Goal: Find specific page/section: Find specific page/section

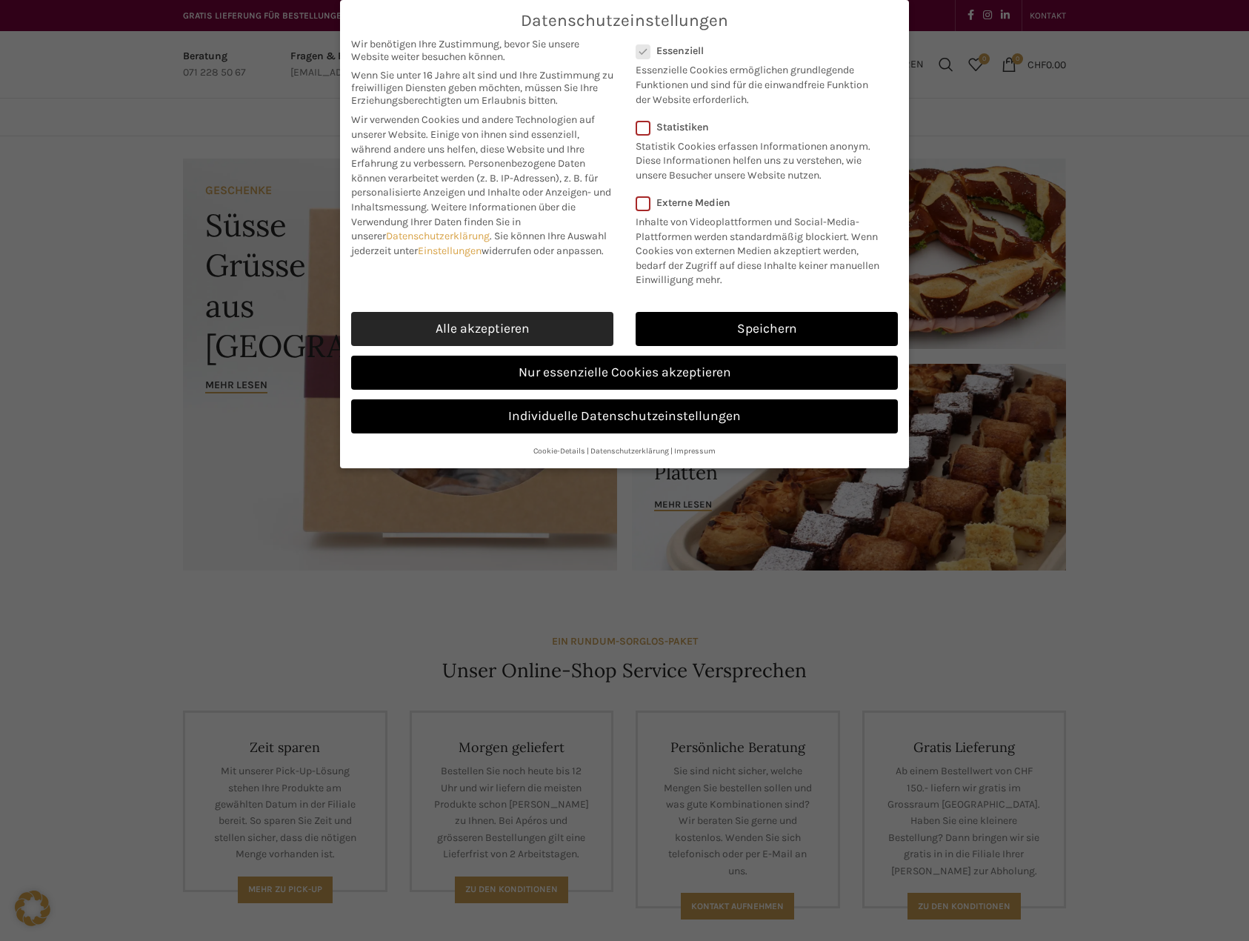
click at [539, 323] on link "Alle akzeptieren" at bounding box center [482, 329] width 262 height 34
checkbox input "true"
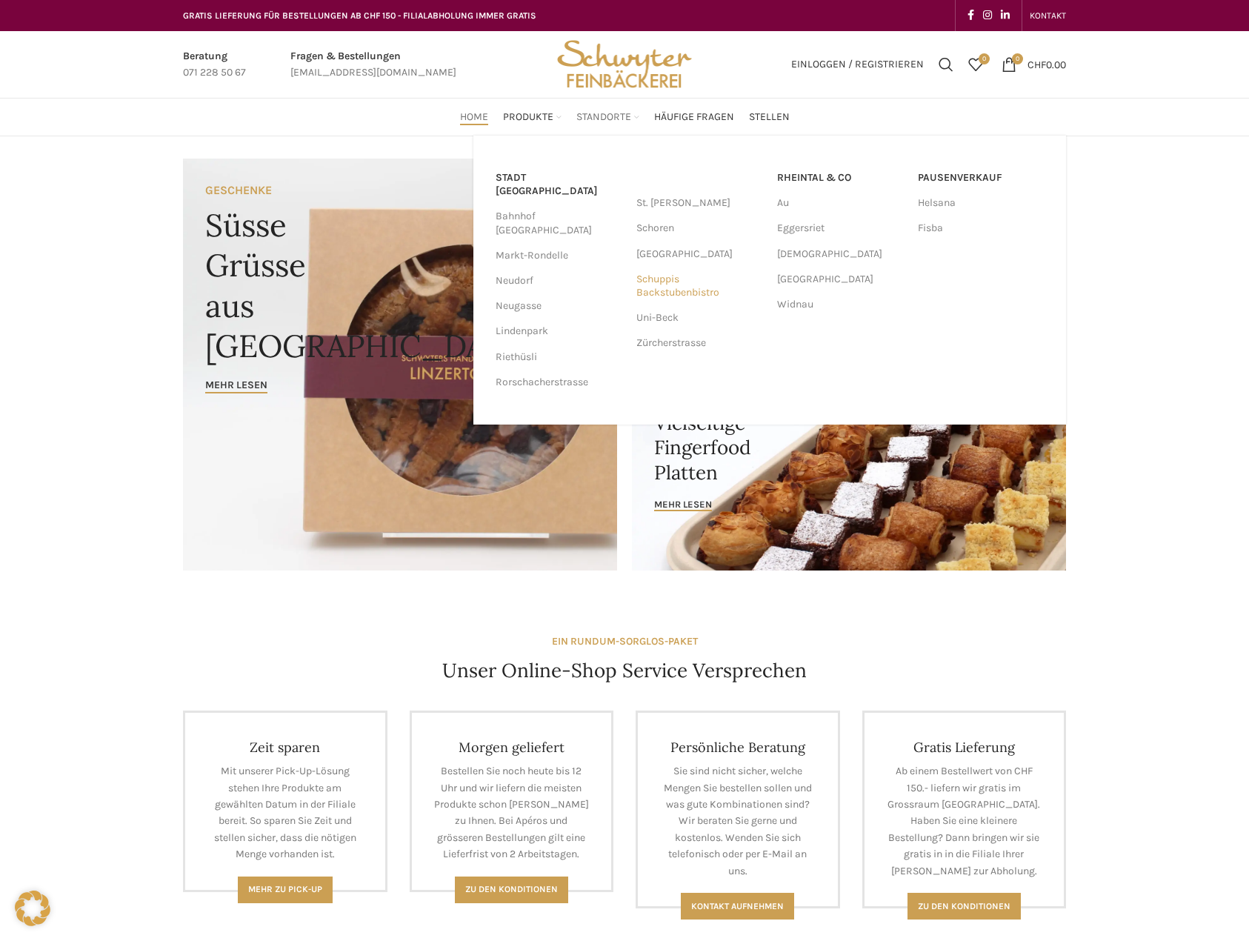
click at [697, 290] on link "Schuppis Backstubenbistro" at bounding box center [699, 286] width 126 height 39
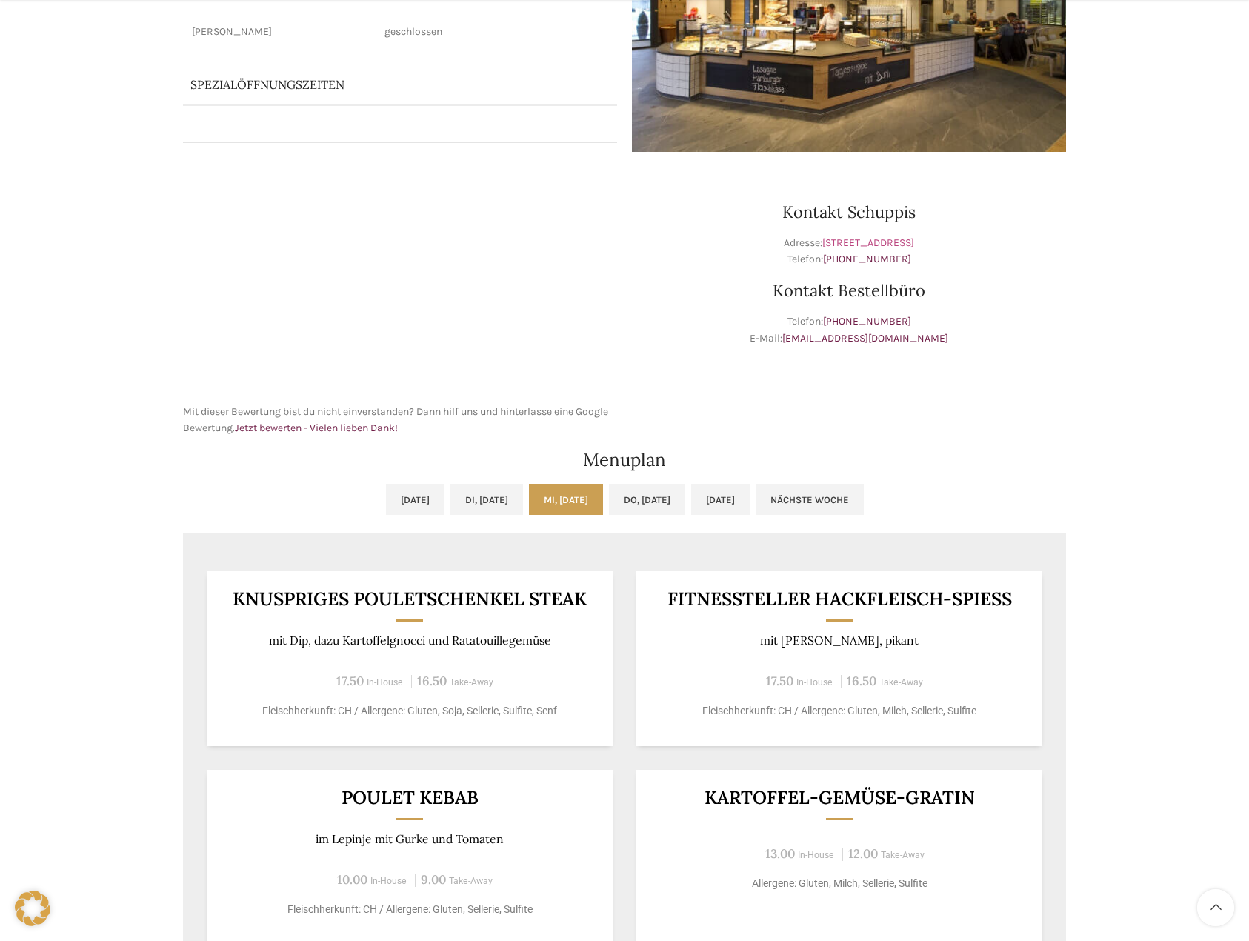
scroll to position [474, 0]
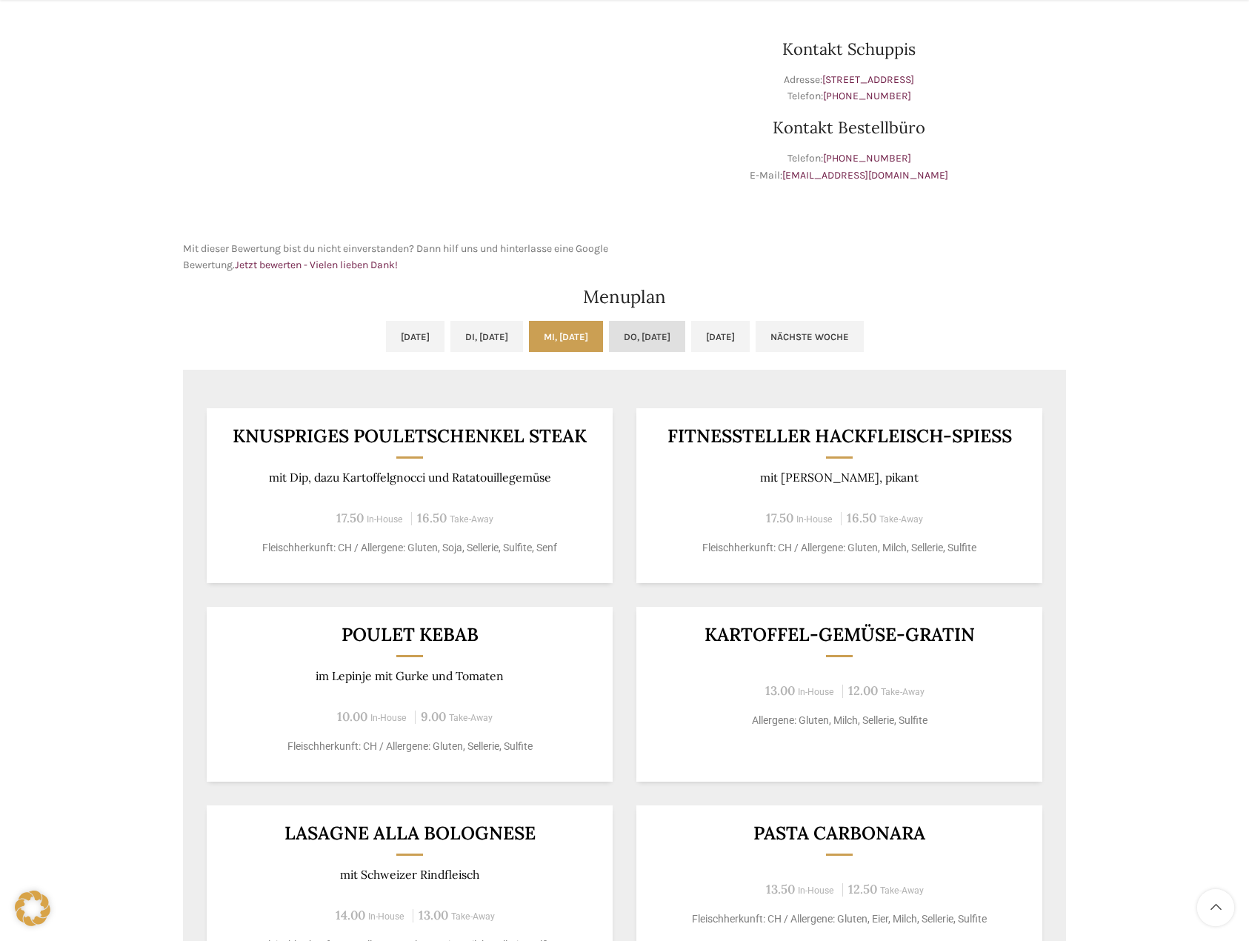
click at [685, 335] on link "Do, [DATE]" at bounding box center [647, 336] width 76 height 31
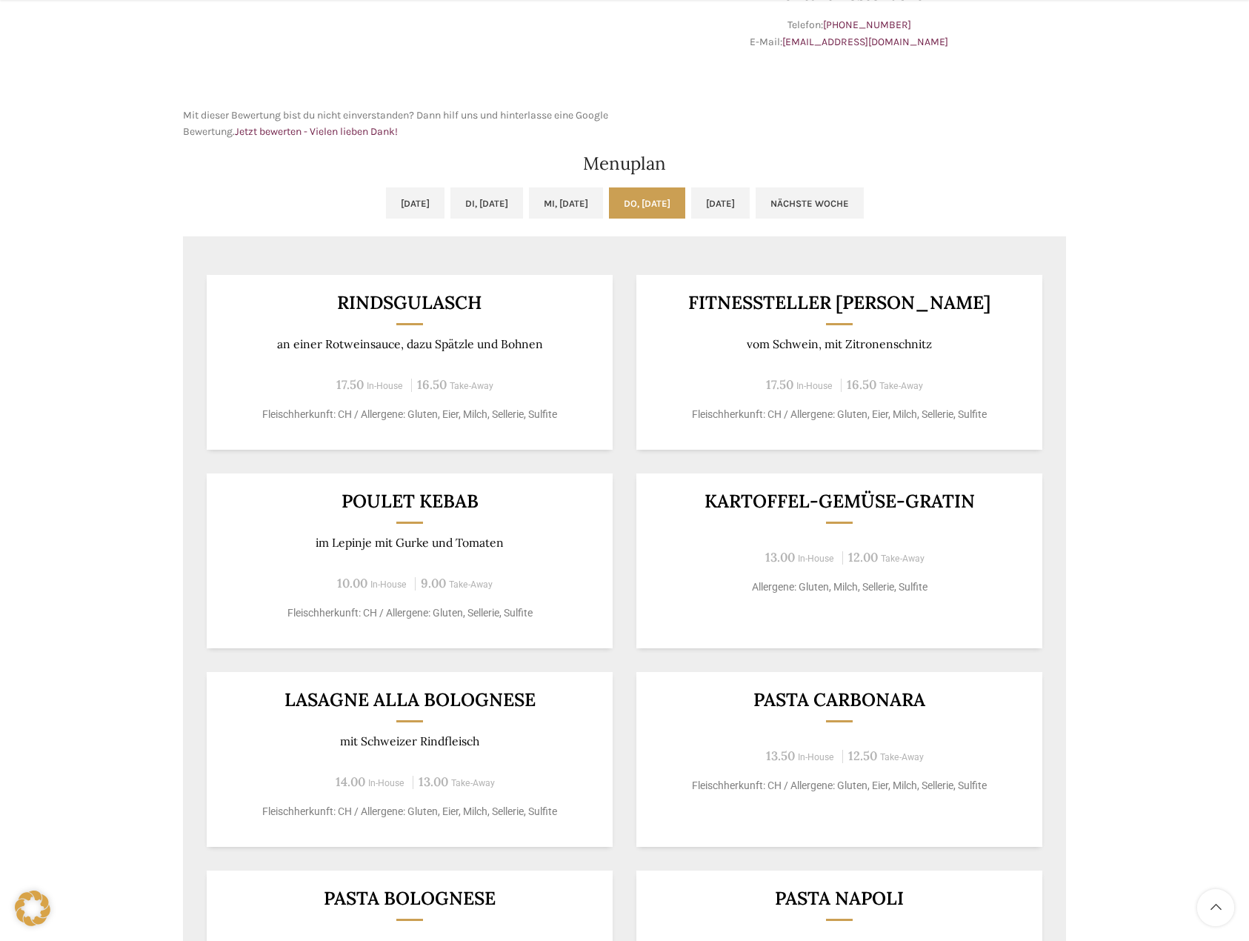
scroll to position [1037, 0]
